Goal: Obtain resource: Download file/media

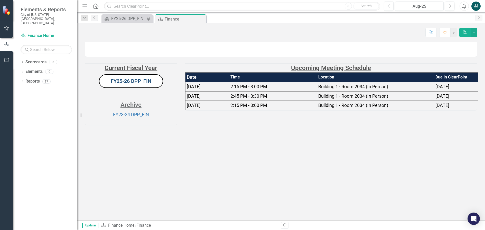
click at [139, 84] on link "FY25-26 DPP_FIN" at bounding box center [131, 81] width 41 height 6
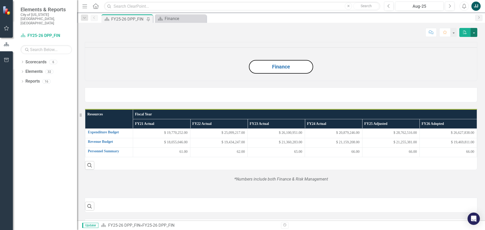
click at [475, 33] on button "button" at bounding box center [474, 32] width 7 height 9
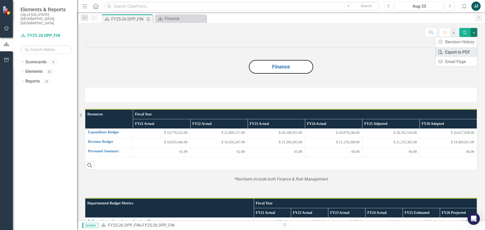
click at [466, 53] on link "PDF Export to PDF" at bounding box center [456, 53] width 42 height 10
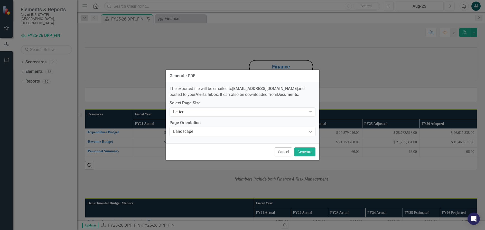
click at [310, 132] on icon "Expand" at bounding box center [310, 132] width 5 height 4
click at [308, 152] on button "Generate" at bounding box center [304, 152] width 21 height 9
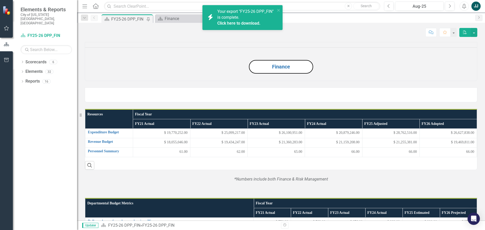
click at [255, 12] on span "Your export "FY25-26 DPP_FIN" is complete. Click here to download." at bounding box center [245, 17] width 57 height 17
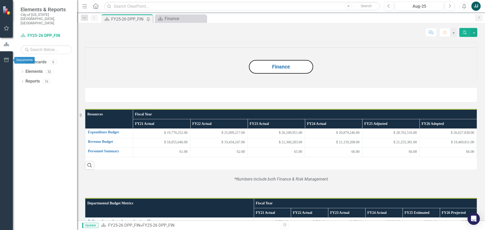
click at [7, 56] on button "button" at bounding box center [7, 60] width 12 height 11
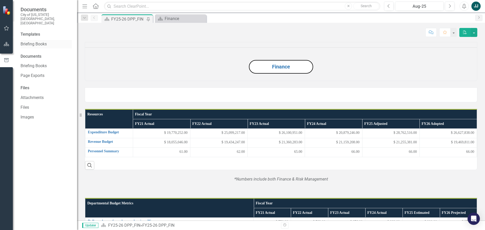
click at [33, 41] on link "Briefing Books" at bounding box center [46, 44] width 51 height 6
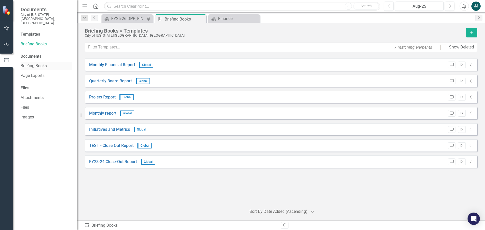
click at [43, 63] on link "Briefing Books" at bounding box center [46, 66] width 51 height 6
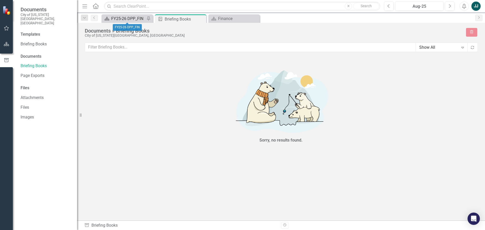
click at [123, 20] on div "FY25-26 DPP_FIN" at bounding box center [128, 18] width 34 height 6
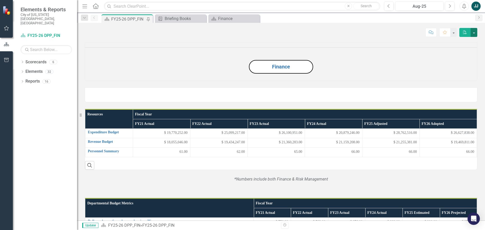
click at [475, 32] on button "button" at bounding box center [474, 32] width 7 height 9
click at [453, 52] on link "PDF Export to PDF" at bounding box center [456, 53] width 42 height 10
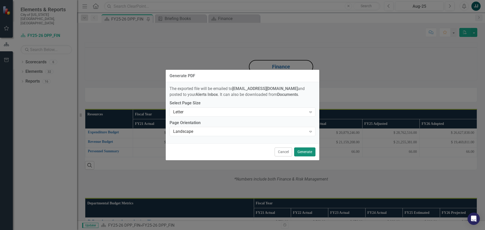
click at [308, 153] on button "Generate" at bounding box center [304, 152] width 21 height 9
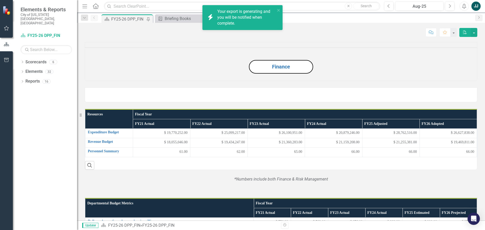
click at [221, 14] on div "Your export is generating and you will be notified when complete." at bounding box center [246, 18] width 58 height 18
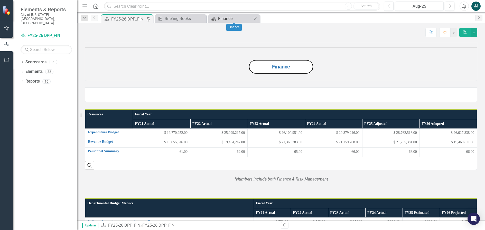
click at [221, 21] on div "Finance" at bounding box center [235, 18] width 34 height 6
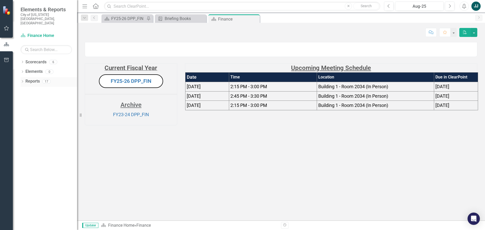
click at [24, 81] on icon "Dropdown" at bounding box center [23, 82] width 4 height 3
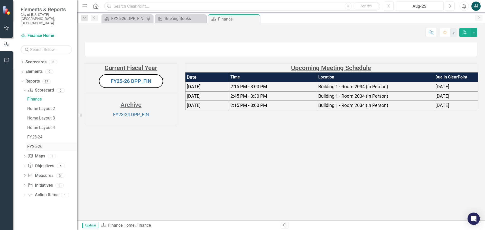
click at [38, 145] on div "FY25-26" at bounding box center [52, 147] width 50 height 5
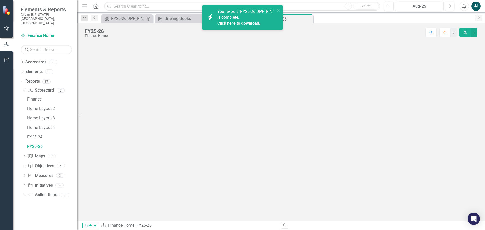
click at [249, 7] on div "icon.bolt Your export "FY25-26 DPP_FIN" is complete. Click here to download." at bounding box center [240, 17] width 72 height 21
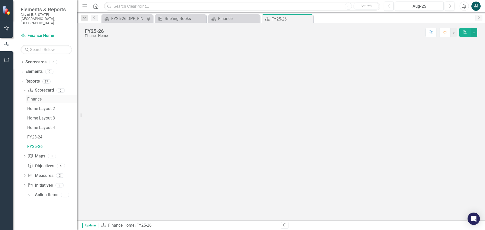
click at [37, 97] on div "Finance" at bounding box center [52, 99] width 50 height 5
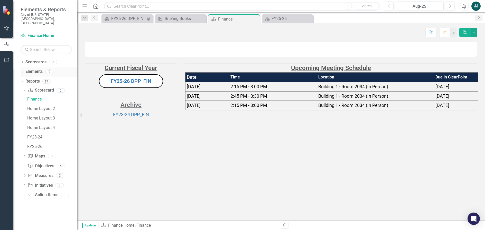
click at [23, 71] on icon at bounding box center [22, 72] width 1 height 2
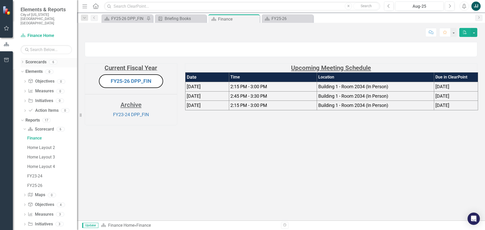
click at [24, 61] on icon "Dropdown" at bounding box center [23, 62] width 4 height 3
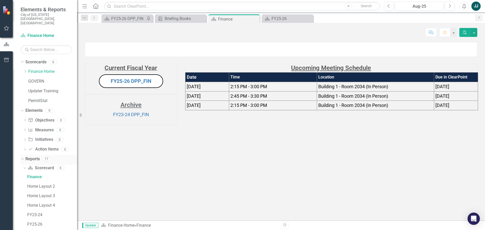
click at [32, 156] on link "Reports" at bounding box center [32, 159] width 14 height 6
click at [27, 70] on icon "Dropdown" at bounding box center [25, 71] width 4 height 3
click at [50, 79] on link "FY25-26 DPP_FIN" at bounding box center [55, 82] width 44 height 6
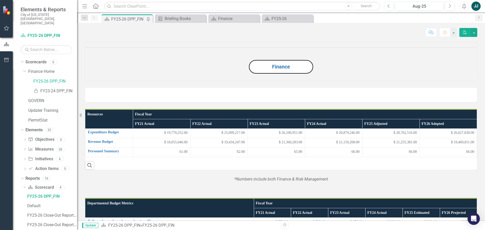
click at [288, 74] on button "Finance" at bounding box center [281, 67] width 64 height 14
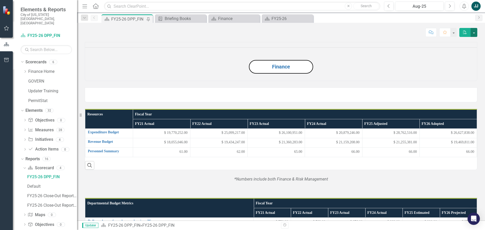
click at [475, 33] on button "button" at bounding box center [474, 32] width 7 height 9
click at [467, 54] on link "PDF Export to PDF" at bounding box center [456, 53] width 42 height 10
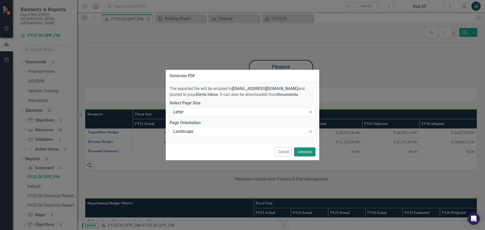
click at [306, 155] on button "Generate" at bounding box center [304, 152] width 21 height 9
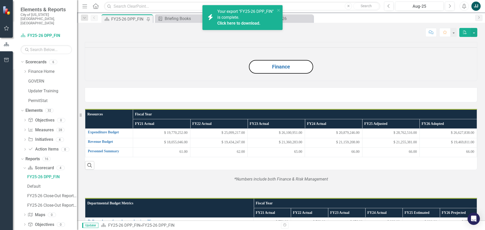
click at [252, 16] on span "Your export "FY25-26 DPP_FIN" is complete. Click here to download." at bounding box center [245, 17] width 57 height 17
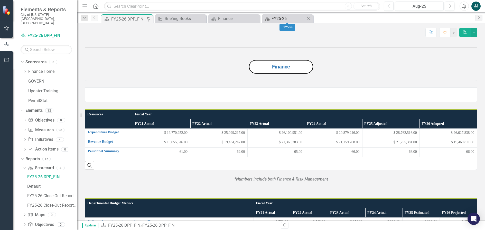
click at [284, 17] on div "FY25-26" at bounding box center [288, 18] width 34 height 6
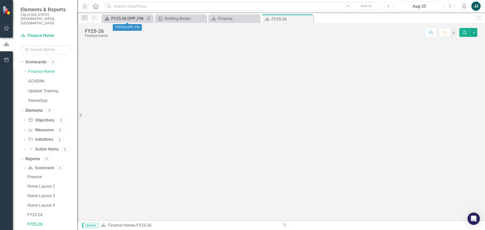
click at [129, 16] on div "FY25-26 DPP_FIN" at bounding box center [128, 18] width 34 height 6
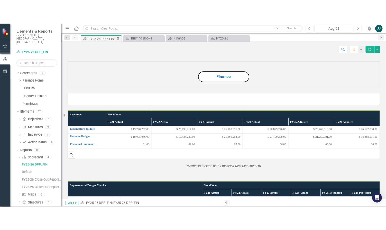
scroll to position [29, 0]
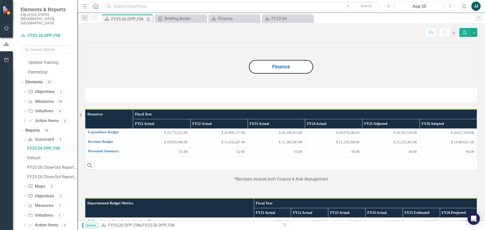
click at [47, 145] on link "FY25-26 DPP_FIN" at bounding box center [51, 149] width 51 height 8
drag, startPoint x: 47, startPoint y: 138, endPoint x: 6, endPoint y: 59, distance: 89.0
click at [6, 59] on icon "button" at bounding box center [6, 60] width 5 height 4
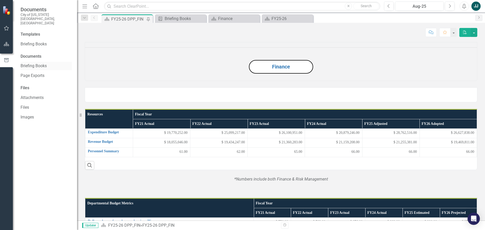
click at [43, 63] on link "Briefing Books" at bounding box center [46, 66] width 51 height 6
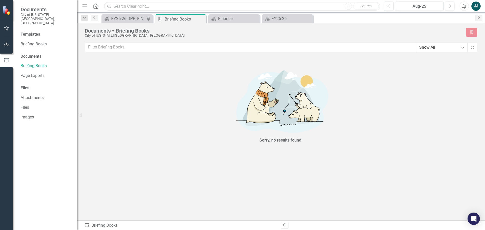
click at [25, 85] on div "Files" at bounding box center [46, 88] width 51 height 6
click at [34, 95] on link "Attachments" at bounding box center [46, 98] width 51 height 6
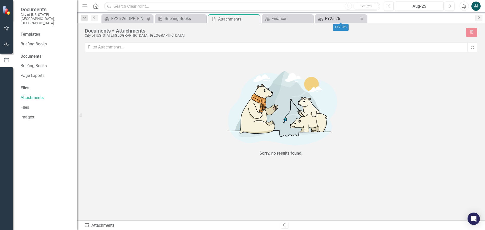
click at [325, 18] on div "FY25-26" at bounding box center [342, 18] width 34 height 6
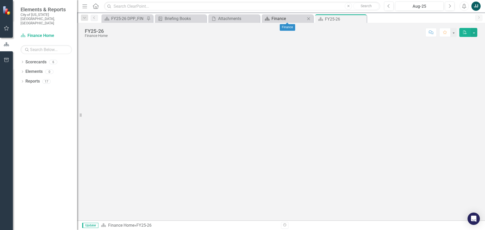
click at [285, 18] on div "Finance" at bounding box center [288, 18] width 34 height 6
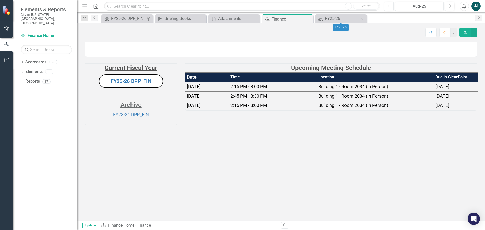
click at [364, 20] on icon "Close" at bounding box center [361, 19] width 5 height 4
click at [23, 81] on icon "Dropdown" at bounding box center [23, 82] width 4 height 3
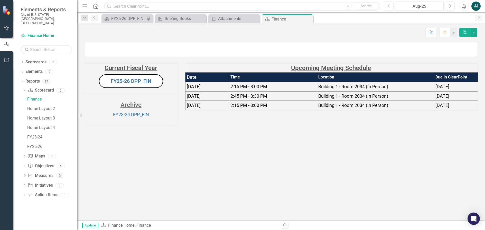
click at [7, 8] on img at bounding box center [7, 10] width 9 height 9
click at [7, 28] on icon "button" at bounding box center [6, 28] width 5 height 4
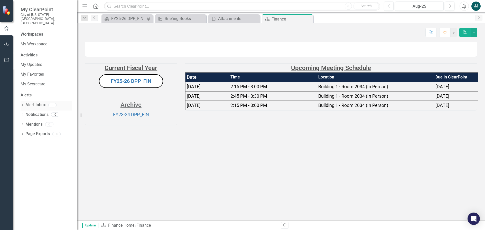
click at [22, 104] on icon "Dropdown" at bounding box center [23, 105] width 4 height 3
click at [49, 109] on div "PDF Page Export Completed: FY25-26 DPP_FIN" at bounding box center [47, 114] width 49 height 10
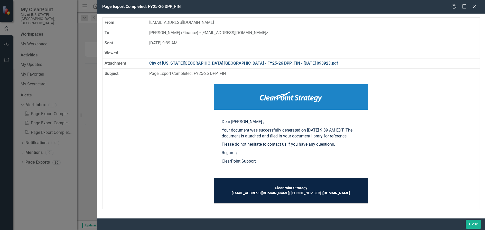
click at [265, 62] on link "City of [US_STATE][GEOGRAPHIC_DATA] [GEOGRAPHIC_DATA] - FY25-26 DPP_FIN - [DATE…" at bounding box center [243, 63] width 189 height 5
